Goal: Transaction & Acquisition: Purchase product/service

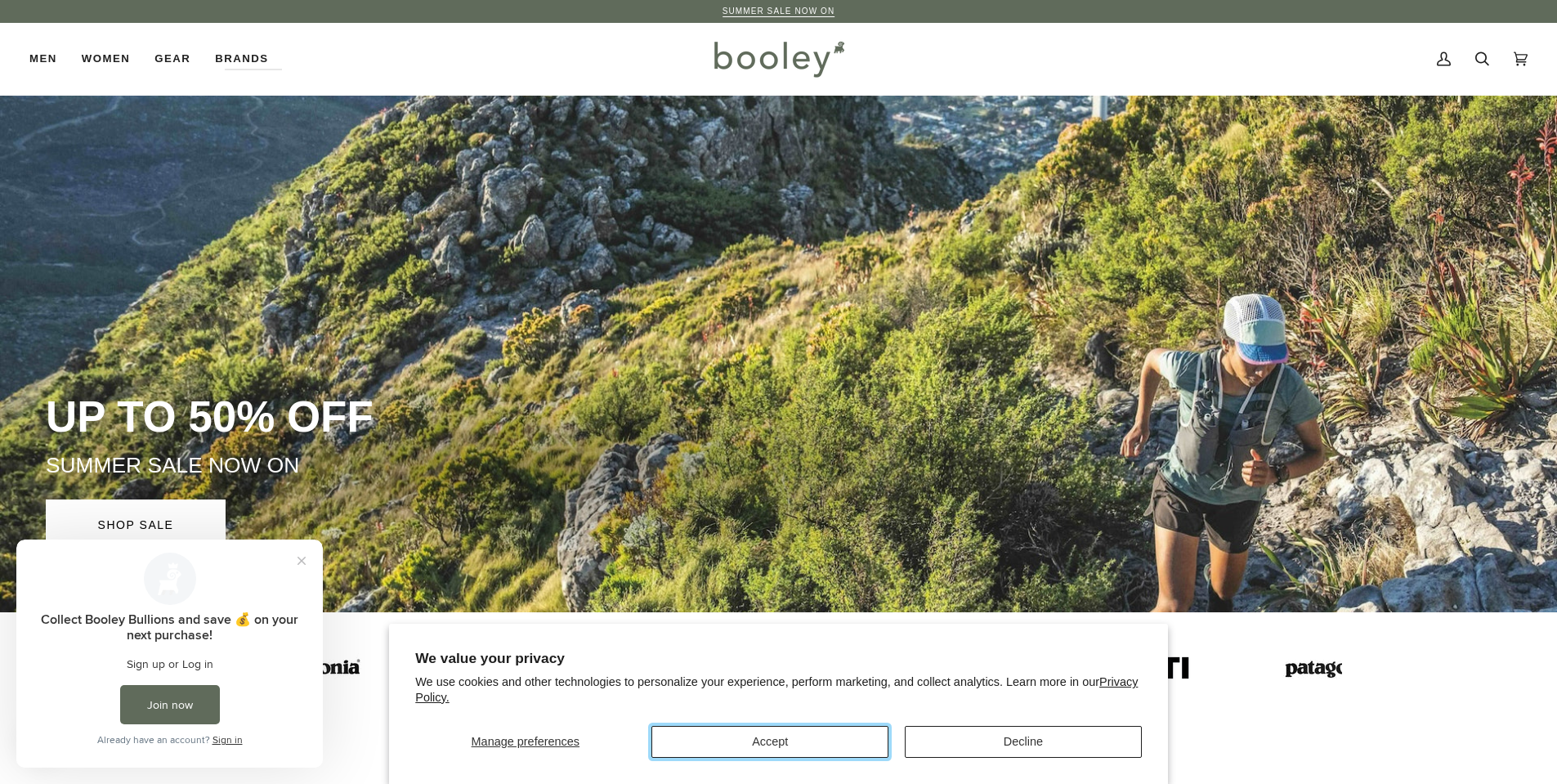
click at [861, 738] on button "Accept" at bounding box center [770, 742] width 237 height 32
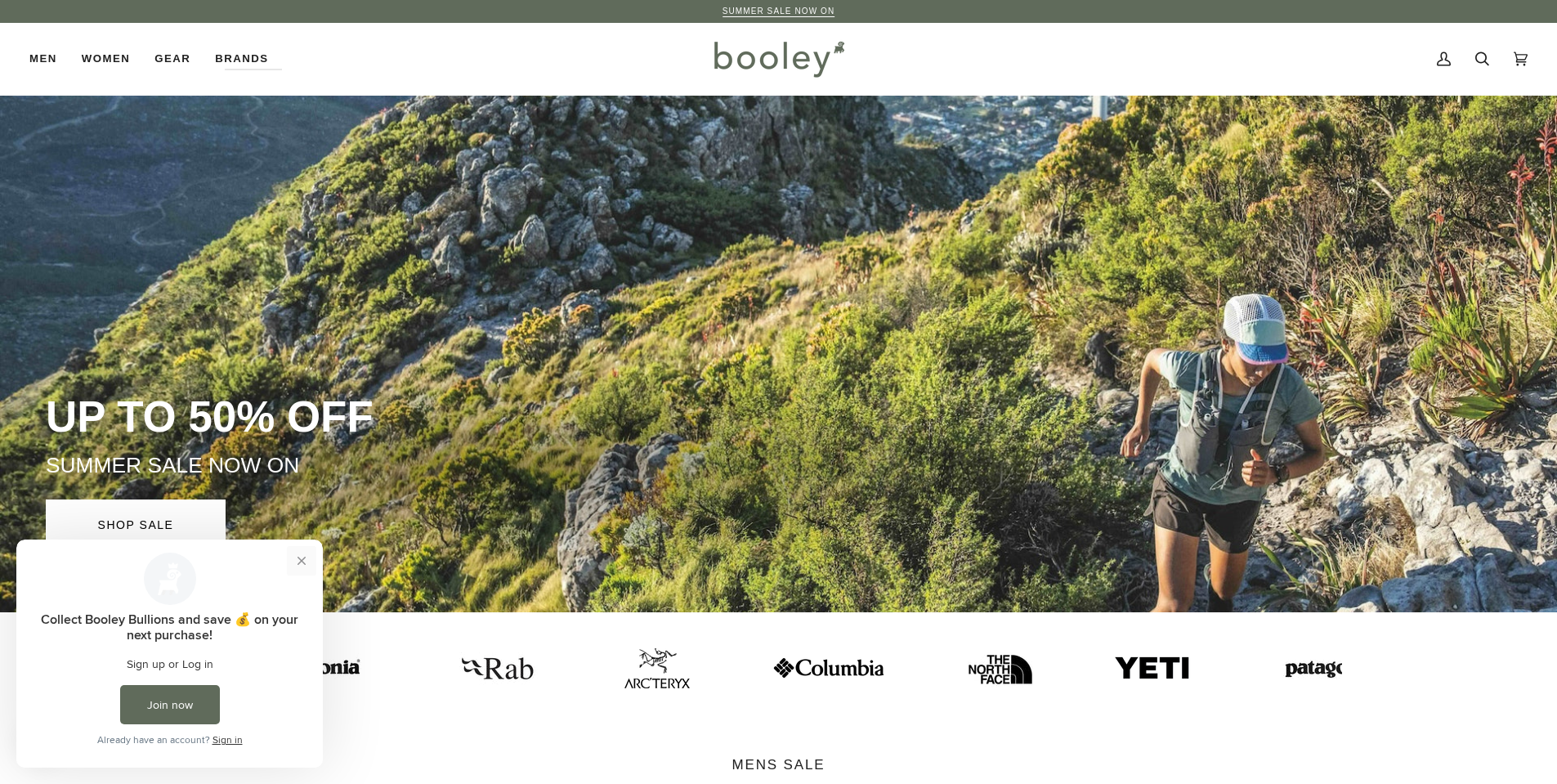
click at [306, 558] on button "Close prompt" at bounding box center [301, 560] width 30 height 30
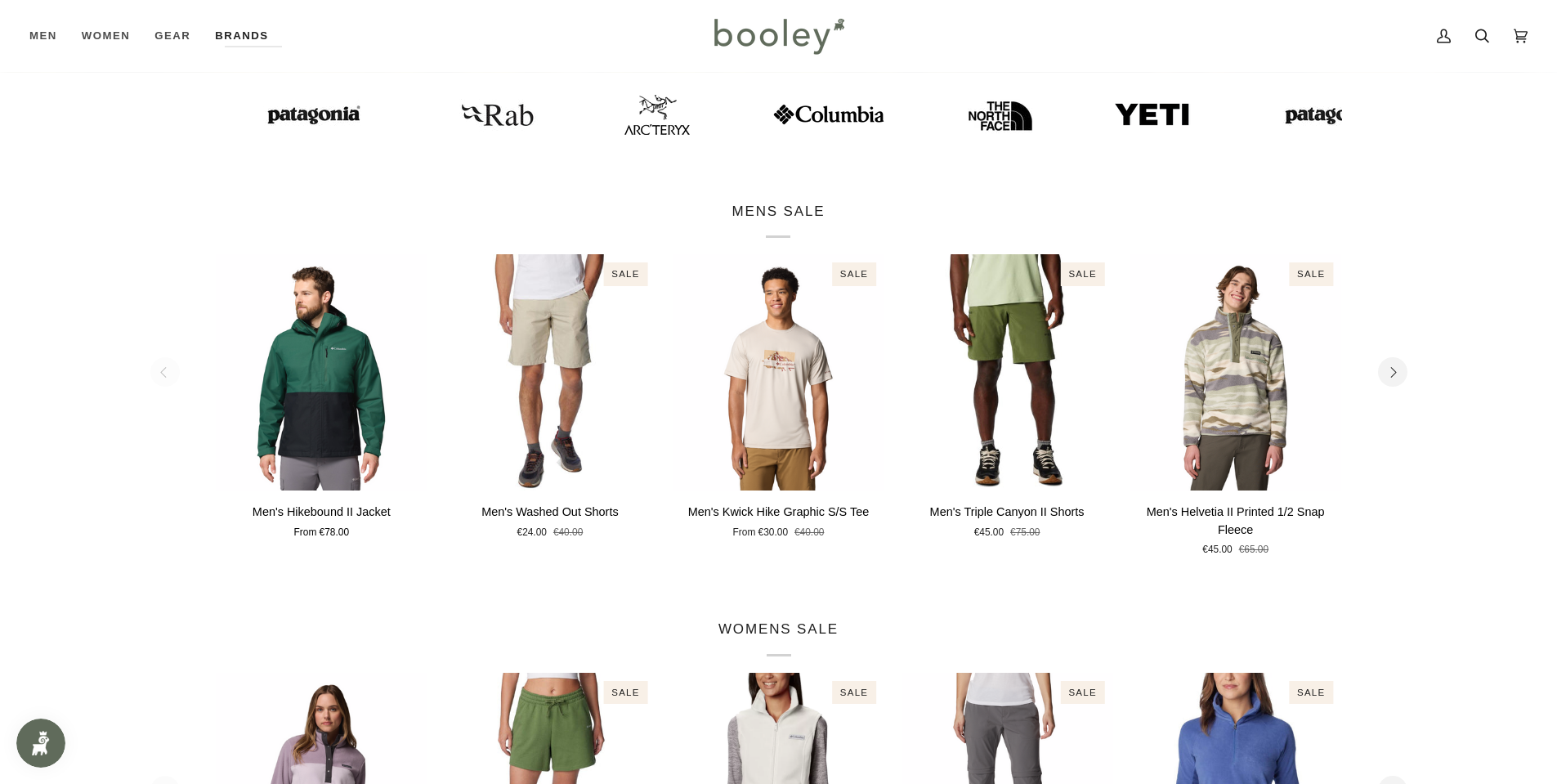
scroll to position [490, 0]
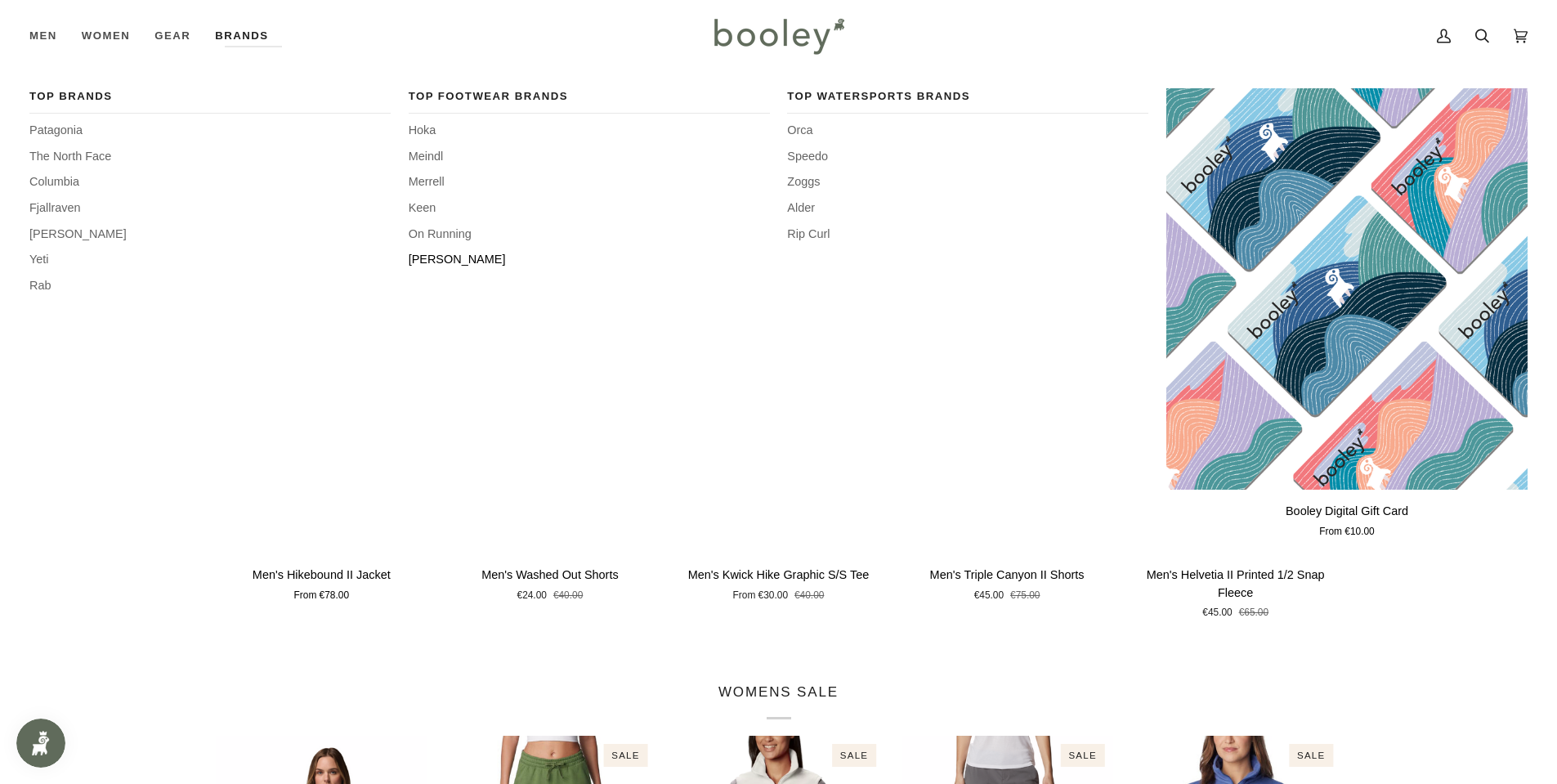
click at [428, 264] on span "[PERSON_NAME]" at bounding box center [589, 259] width 362 height 18
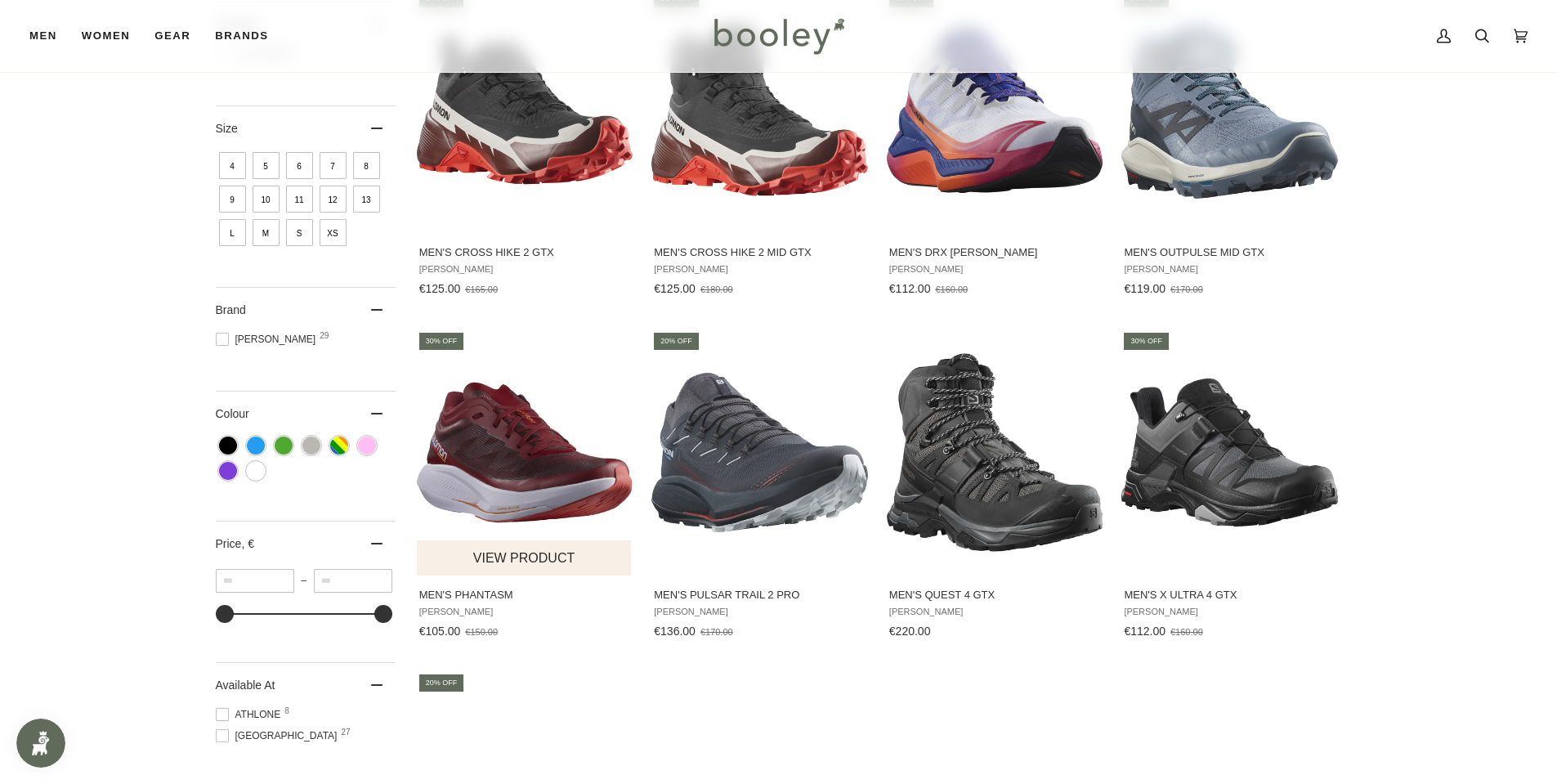
scroll to position [654, 0]
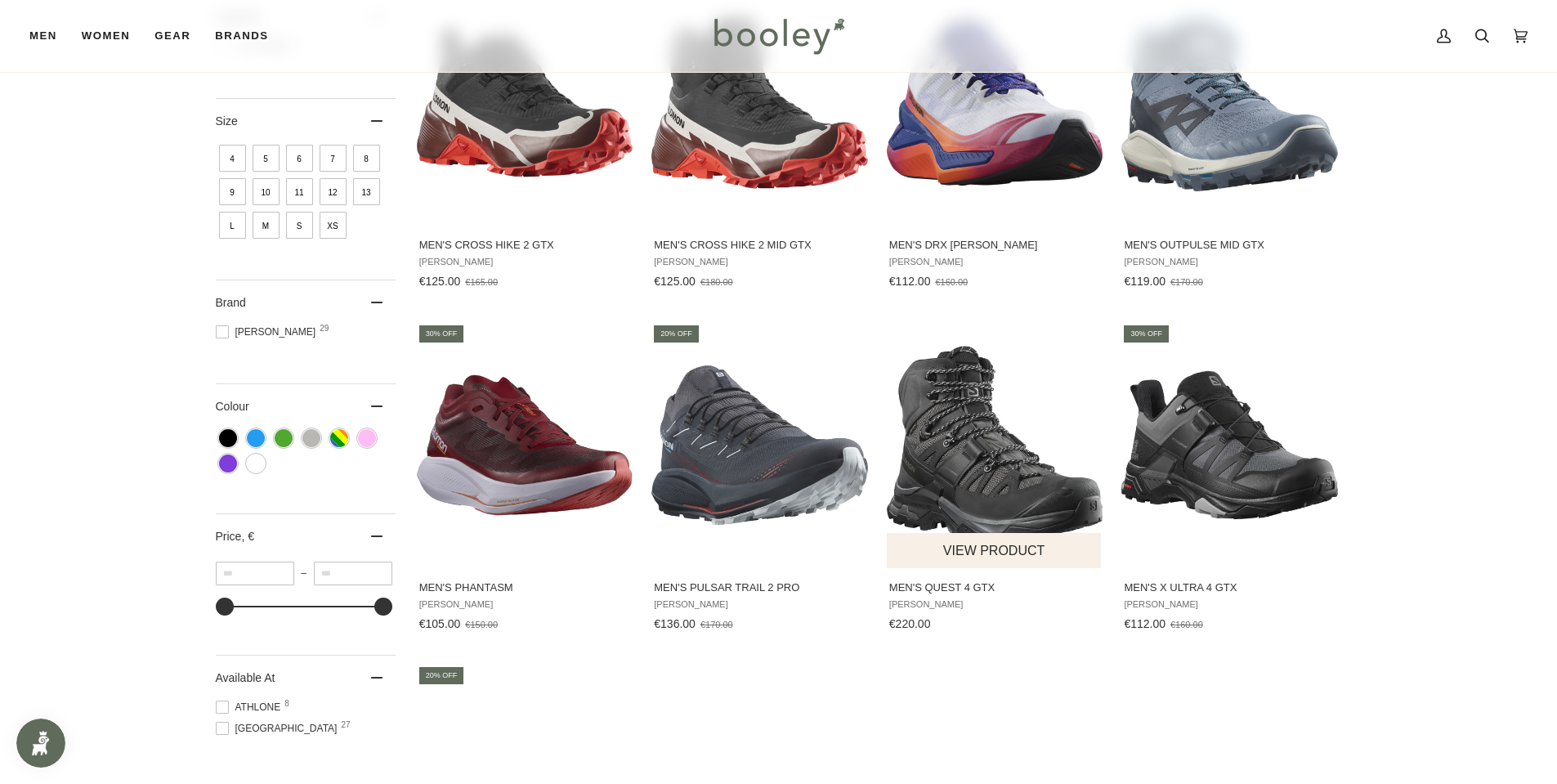
click at [959, 483] on img "Men's Quest 4 GTX" at bounding box center [996, 445] width 217 height 217
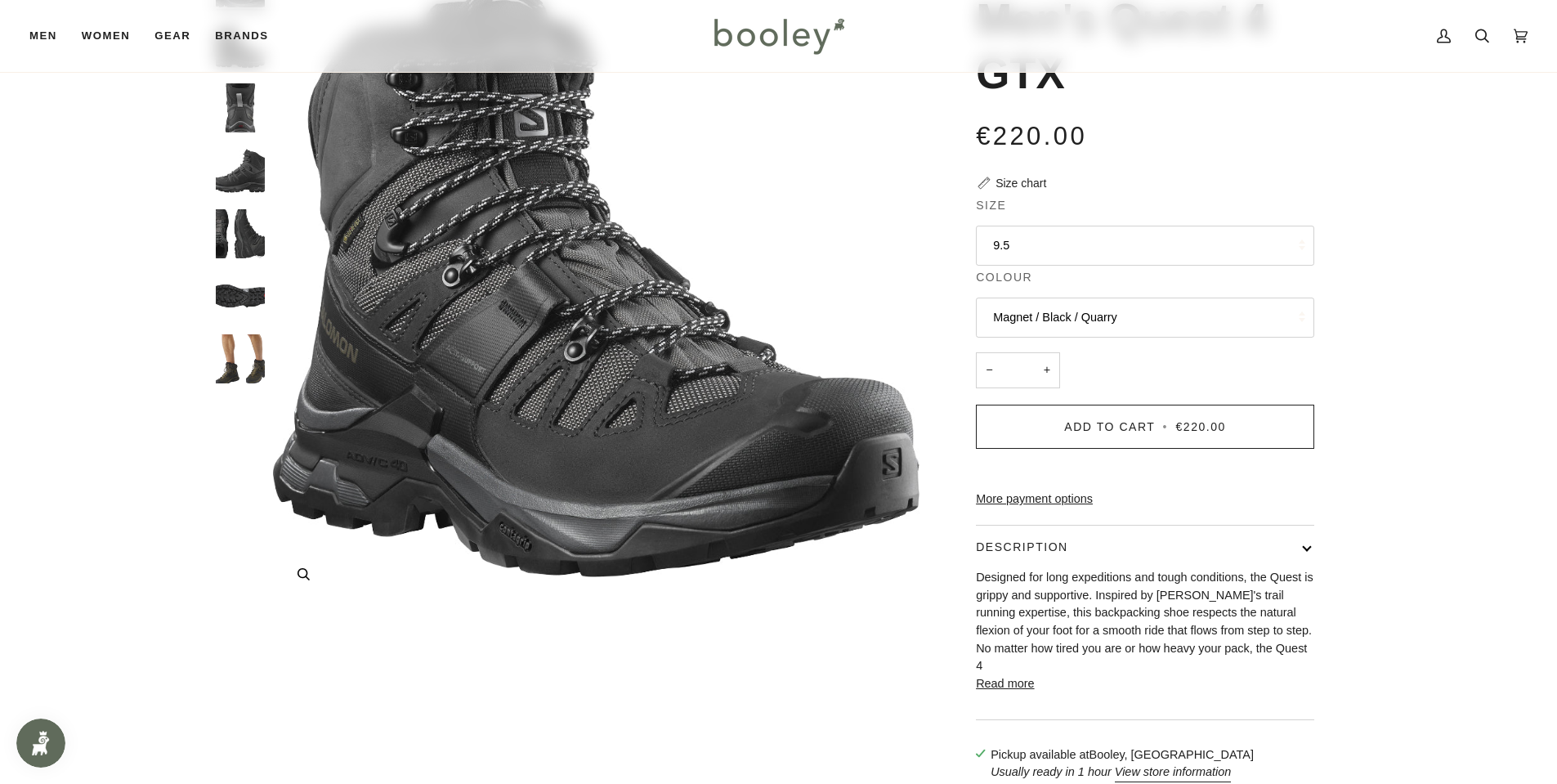
scroll to position [163, 0]
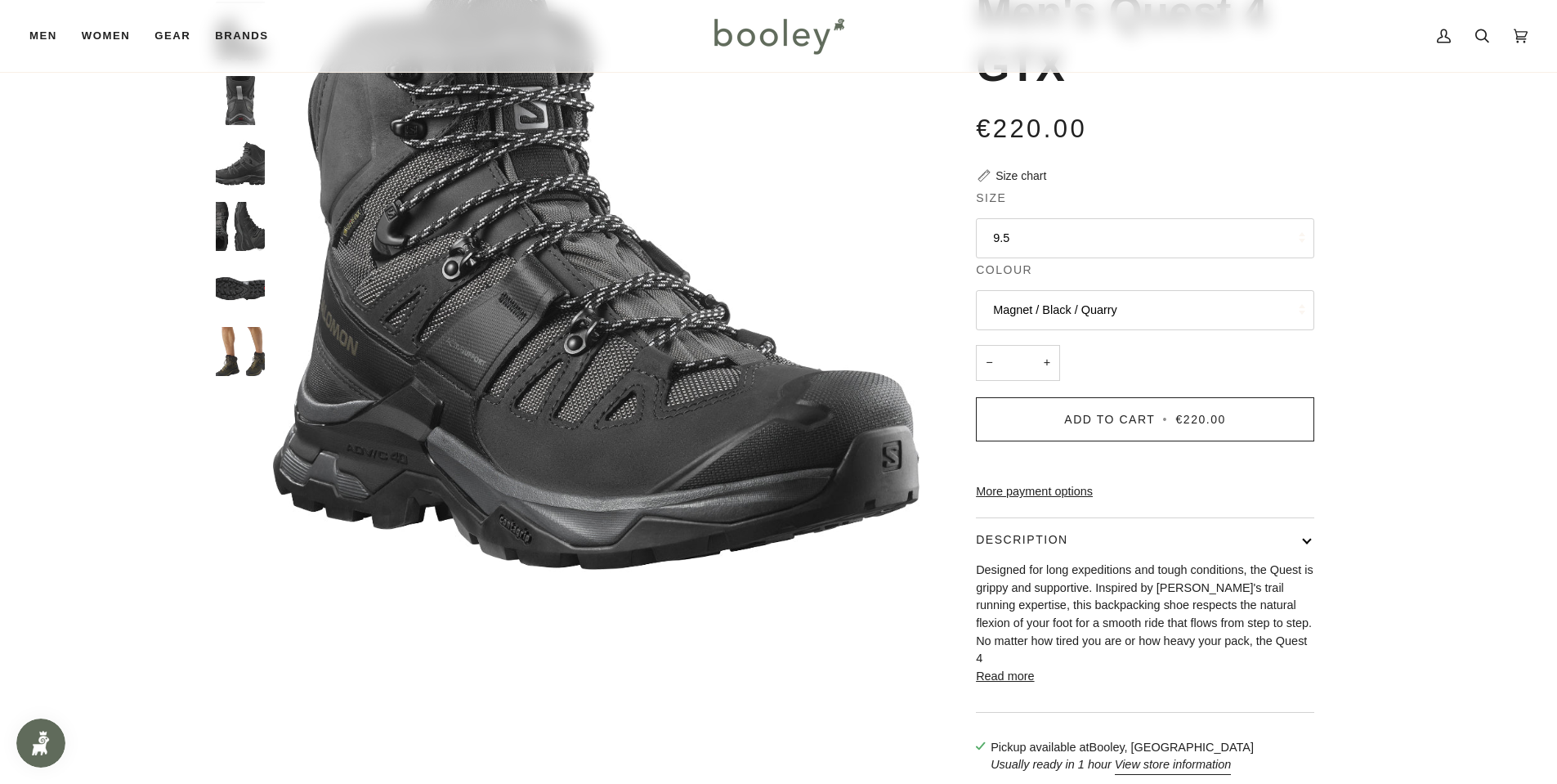
click at [1155, 239] on button "9.5" at bounding box center [1146, 238] width 339 height 40
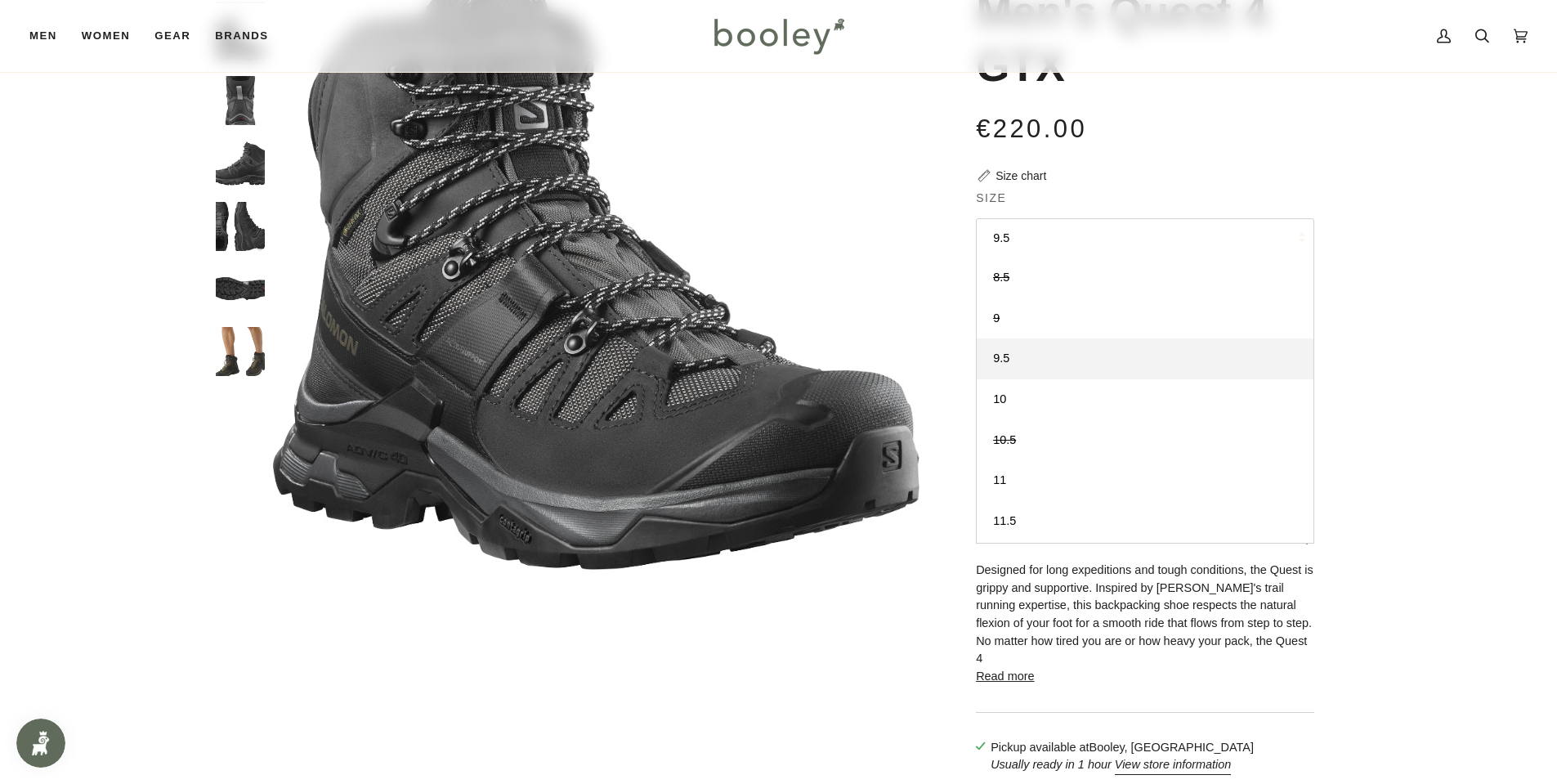
click at [1352, 302] on div "Zoom Zoom" at bounding box center [779, 371] width 1185 height 840
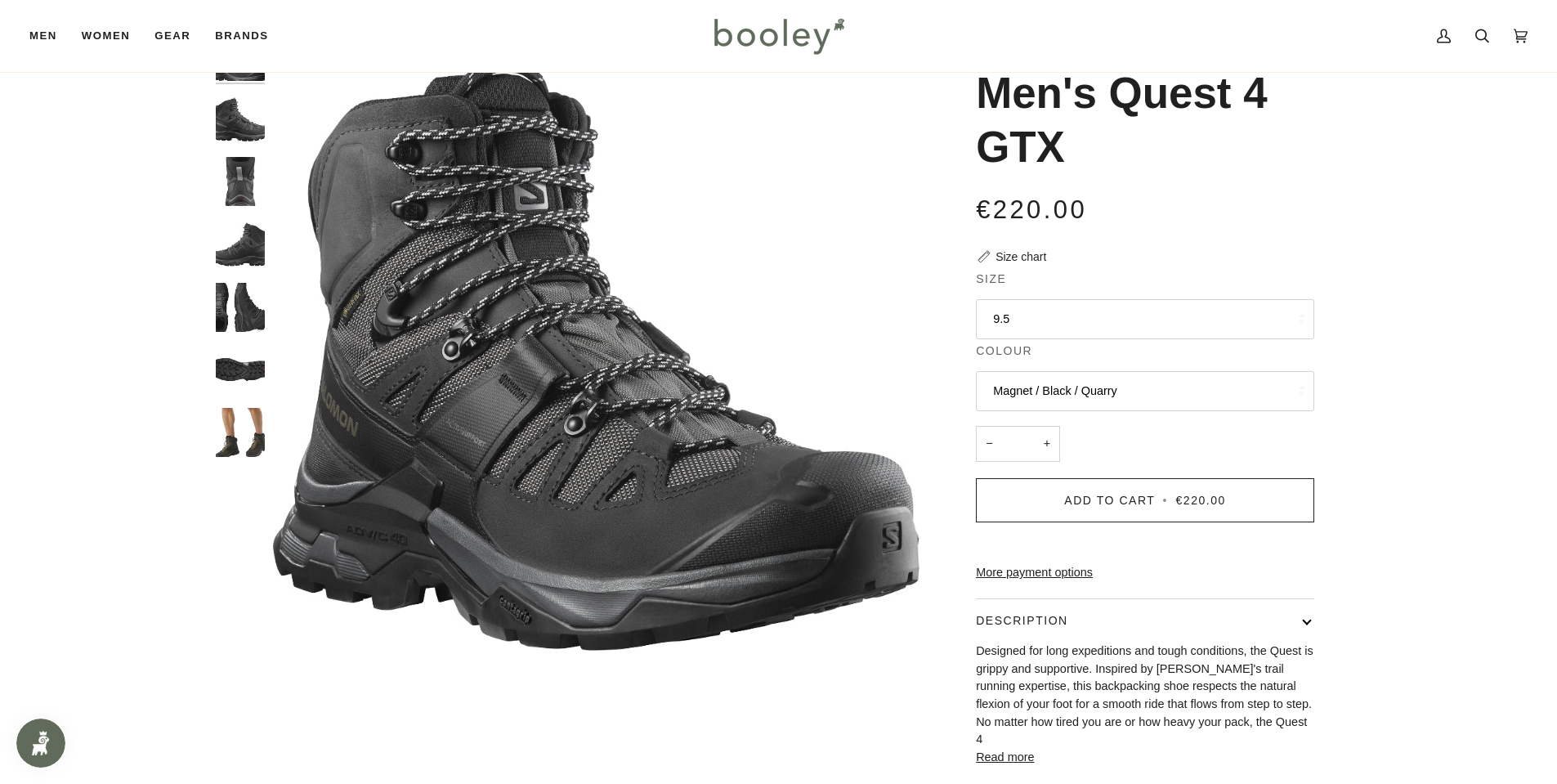
scroll to position [82, 0]
drag, startPoint x: 1083, startPoint y: 155, endPoint x: 988, endPoint y: 97, distance: 111.3
click at [988, 97] on h1 "Men's Quest 4 GTX" at bounding box center [1139, 120] width 326 height 108
copy h1 "Men's Quest 4 GTX"
